Goal: Entertainment & Leisure: Consume media (video, audio)

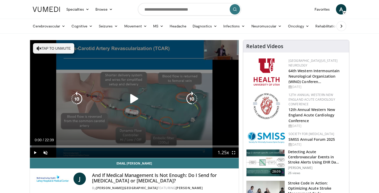
click at [55, 46] on button "Tap to unmute" at bounding box center [53, 48] width 41 height 10
click at [134, 105] on icon "Video Player" at bounding box center [134, 98] width 14 height 14
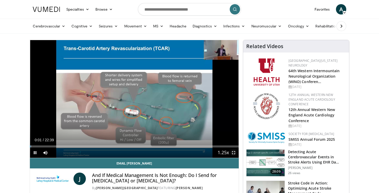
click at [235, 153] on span "Video Player" at bounding box center [234, 152] width 10 height 10
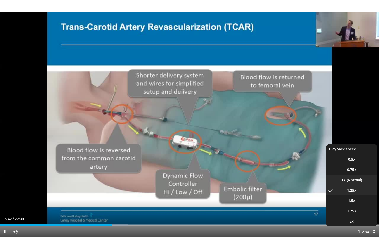
click at [349, 179] on li "1x" at bounding box center [352, 180] width 52 height 10
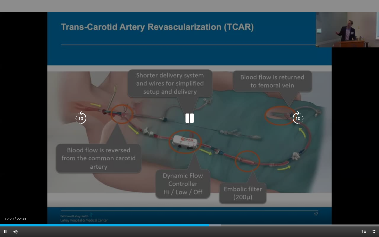
click at [196, 121] on icon "Video Player" at bounding box center [189, 118] width 14 height 14
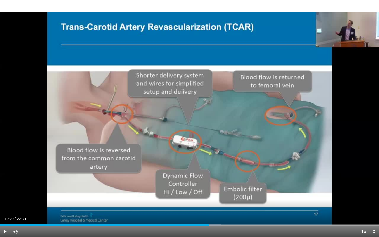
click at [194, 62] on div "10 seconds Tap to unmute" at bounding box center [189, 118] width 379 height 237
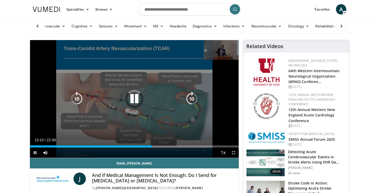
click at [131, 101] on icon "Video Player" at bounding box center [134, 98] width 14 height 14
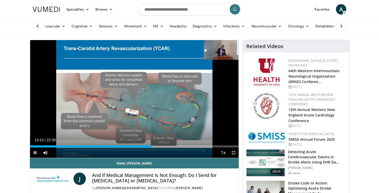
click at [233, 155] on span "Video Player" at bounding box center [234, 152] width 10 height 10
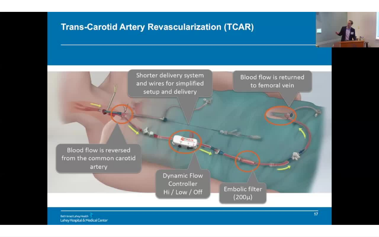
click at [233, 178] on div "10 seconds Tap to unmute" at bounding box center [189, 118] width 379 height 237
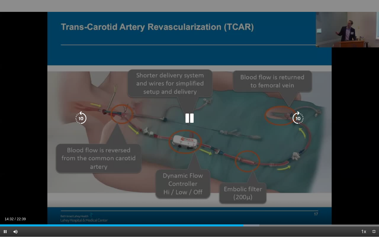
click at [192, 123] on icon "Video Player" at bounding box center [189, 118] width 14 height 14
click at [185, 114] on icon "Video Player" at bounding box center [189, 118] width 14 height 14
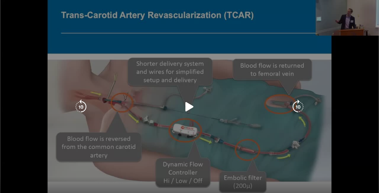
scroll to position [185, 0]
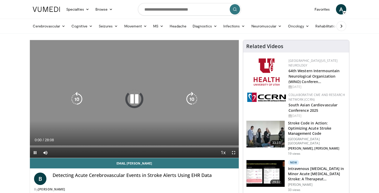
click at [138, 103] on icon "Video Player" at bounding box center [134, 99] width 14 height 14
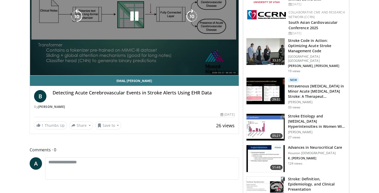
scroll to position [83, 0]
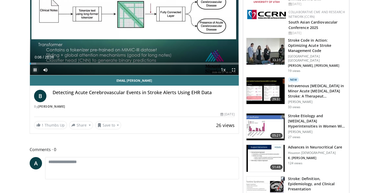
click at [36, 70] on span "Video Player" at bounding box center [35, 70] width 10 height 10
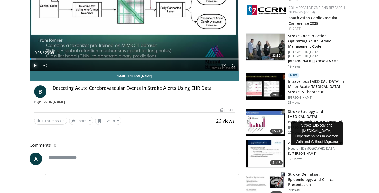
scroll to position [86, 0]
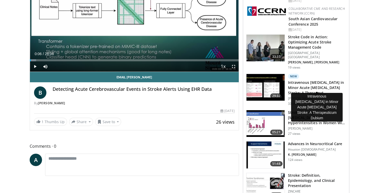
click at [308, 83] on h3 "Intravenous Thrombolysis in Minor Acute Ischemic Stroke: A Therapeut…" at bounding box center [317, 87] width 58 height 15
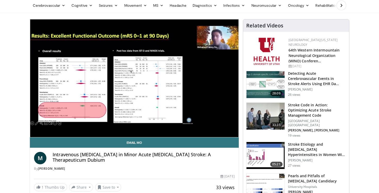
scroll to position [20, 0]
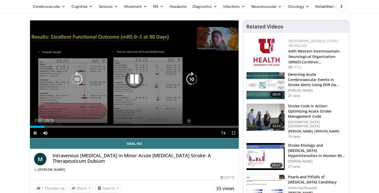
click at [132, 77] on icon "Video Player" at bounding box center [134, 79] width 14 height 14
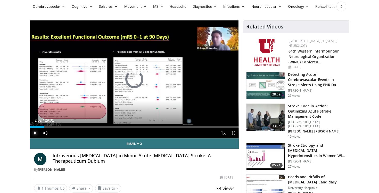
click at [33, 135] on span "Video Player" at bounding box center [35, 133] width 10 height 10
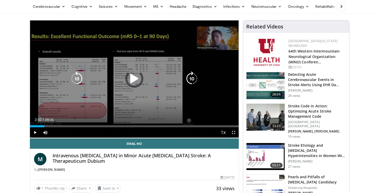
click at [134, 81] on icon "Video Player" at bounding box center [134, 78] width 14 height 14
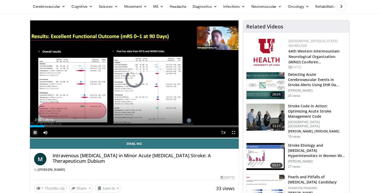
click at [34, 133] on span "Video Player" at bounding box center [35, 132] width 10 height 10
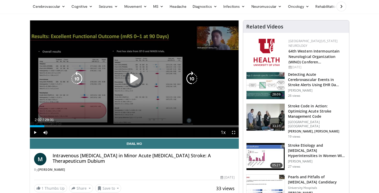
click at [131, 80] on icon "Video Player" at bounding box center [134, 78] width 14 height 14
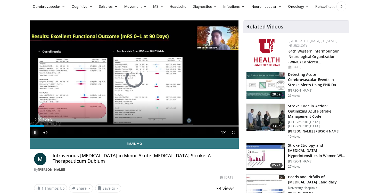
click at [35, 132] on span "Video Player" at bounding box center [35, 132] width 10 height 10
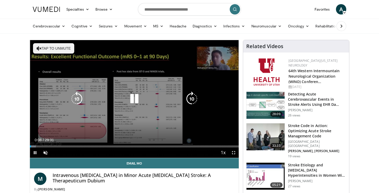
click at [137, 98] on icon "Video Player" at bounding box center [134, 98] width 14 height 14
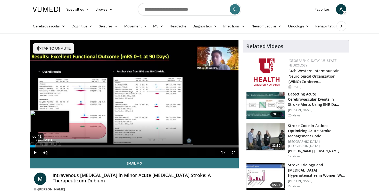
click at [35, 147] on div "00:41" at bounding box center [35, 146] width 1 height 2
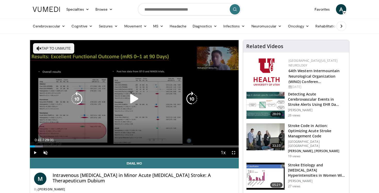
click at [137, 101] on icon "Video Player" at bounding box center [134, 98] width 14 height 14
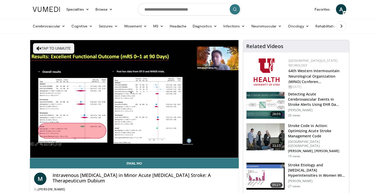
click at [137, 101] on div "10 seconds Tap to unmute" at bounding box center [134, 98] width 209 height 117
